Goal: Task Accomplishment & Management: Use online tool/utility

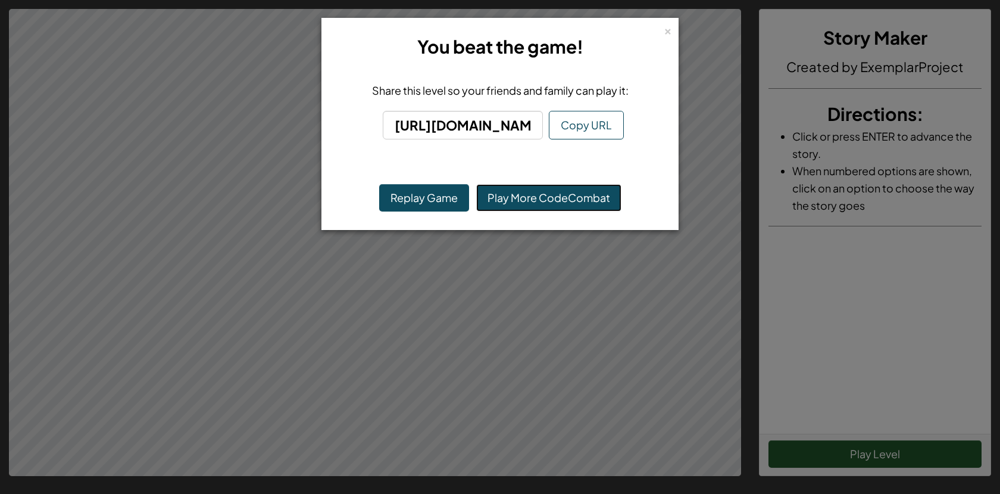
click at [517, 199] on link "Play More CodeCombat" at bounding box center [548, 197] width 145 height 27
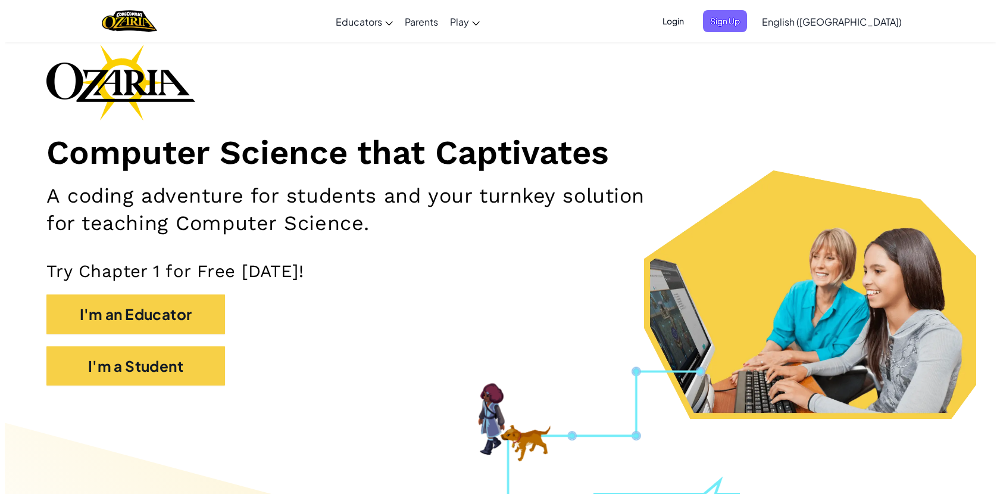
scroll to position [119, 0]
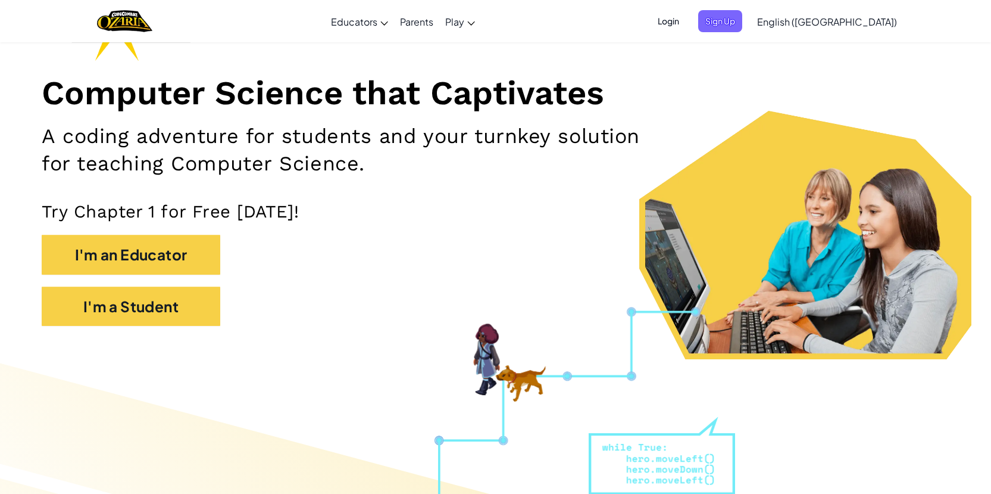
click at [686, 23] on span "Login" at bounding box center [669, 21] width 36 height 22
